Goal: Transaction & Acquisition: Purchase product/service

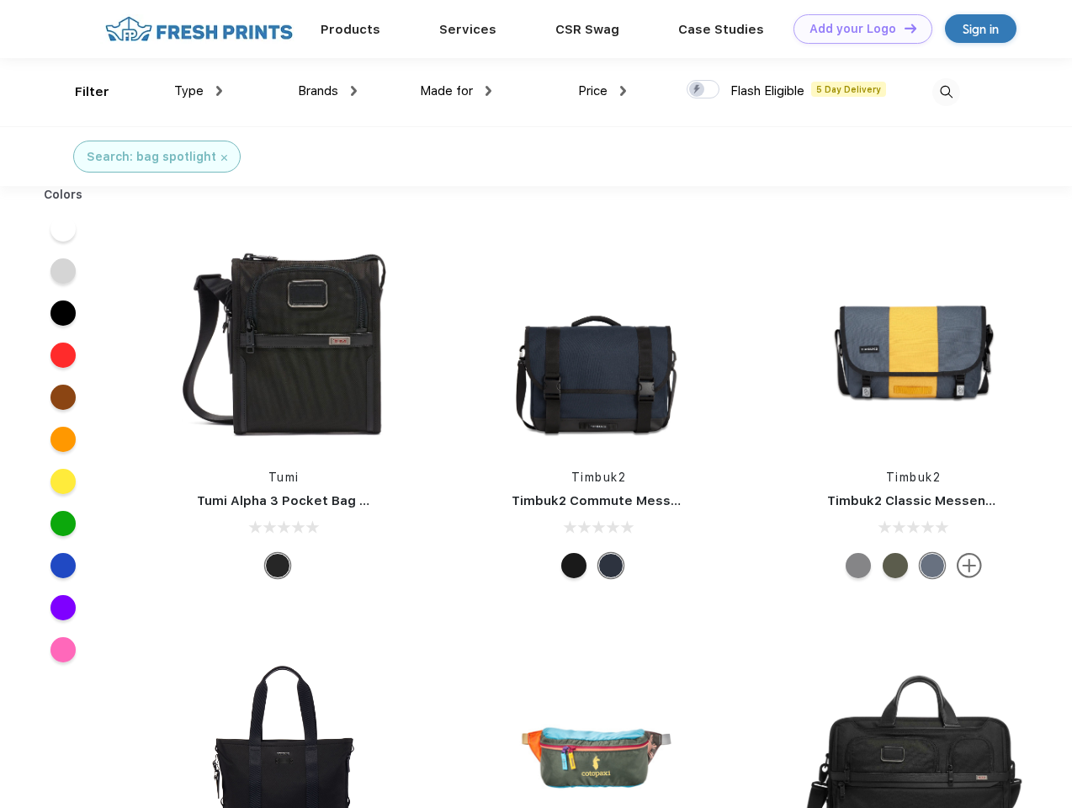
click at [856, 29] on link "Add your Logo Design Tool" at bounding box center [862, 28] width 139 height 29
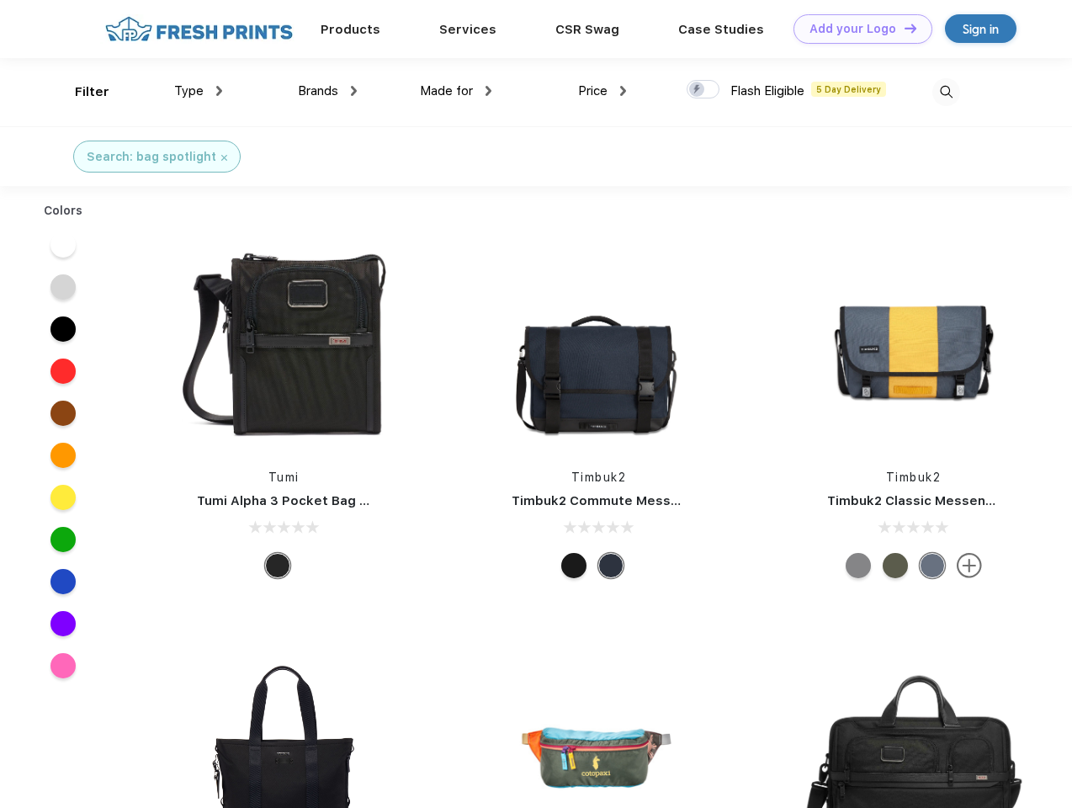
click at [0, 0] on div "Design Tool" at bounding box center [0, 0] width 0 height 0
click at [903, 28] on link "Add your Logo Design Tool" at bounding box center [862, 28] width 139 height 29
click at [81, 92] on div "Filter" at bounding box center [92, 91] width 34 height 19
click at [199, 91] on span "Type" at bounding box center [188, 90] width 29 height 15
click at [327, 91] on span "Brands" at bounding box center [318, 90] width 40 height 15
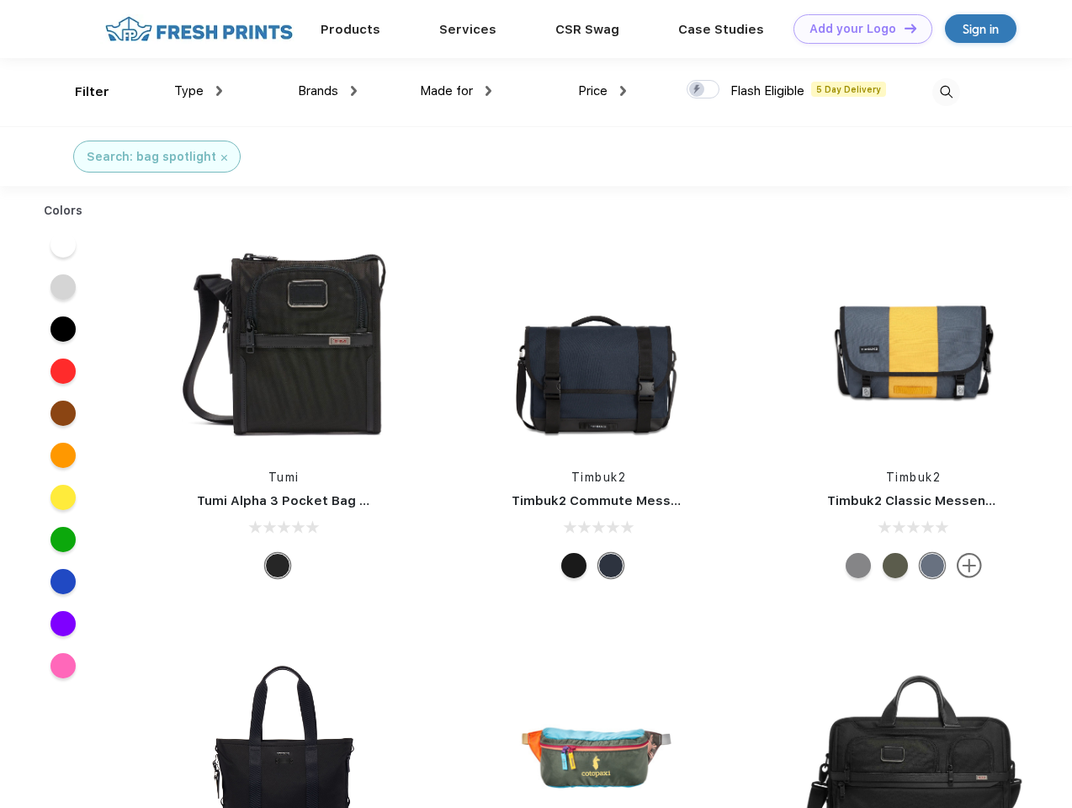
click at [456, 91] on span "Made for" at bounding box center [446, 90] width 53 height 15
click at [602, 91] on span "Price" at bounding box center [592, 90] width 29 height 15
click at [703, 90] on div at bounding box center [703, 89] width 33 height 19
click at [697, 90] on input "checkbox" at bounding box center [692, 84] width 11 height 11
click at [946, 92] on img at bounding box center [946, 92] width 28 height 28
